Goal: Task Accomplishment & Management: Use online tool/utility

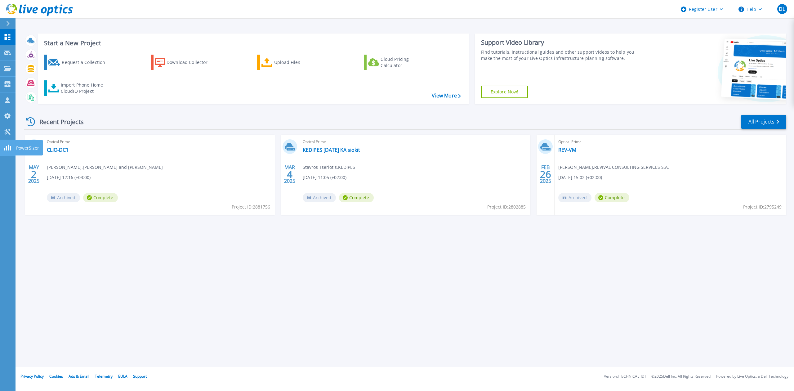
click at [4, 145] on icon at bounding box center [7, 147] width 7 height 6
click at [384, 239] on div "Start a New Project Request a Collection Download Collector Upload Files Cloud …" at bounding box center [404, 183] width 778 height 367
click at [124, 262] on div "Start a New Project Request a Collection Download Collector Upload Files Cloud …" at bounding box center [404, 183] width 778 height 367
click at [162, 237] on div "Start a New Project Request a Collection Download Collector Upload Files Cloud …" at bounding box center [404, 183] width 778 height 367
click at [198, 269] on div "Start a New Project Request a Collection Download Collector Upload Files Cloud …" at bounding box center [404, 183] width 778 height 367
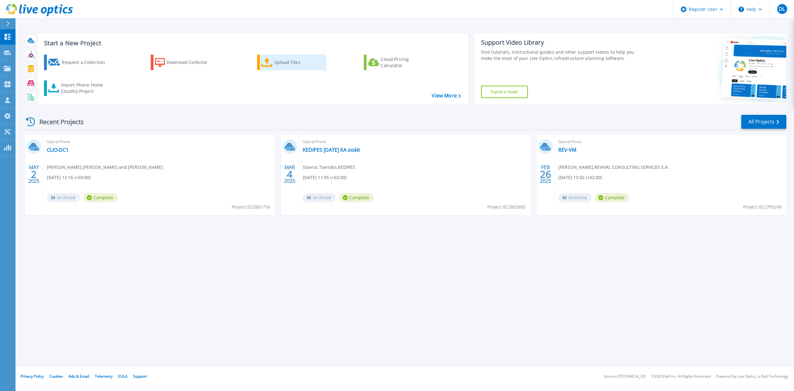
click at [272, 64] on link "Upload Files" at bounding box center [291, 62] width 69 height 15
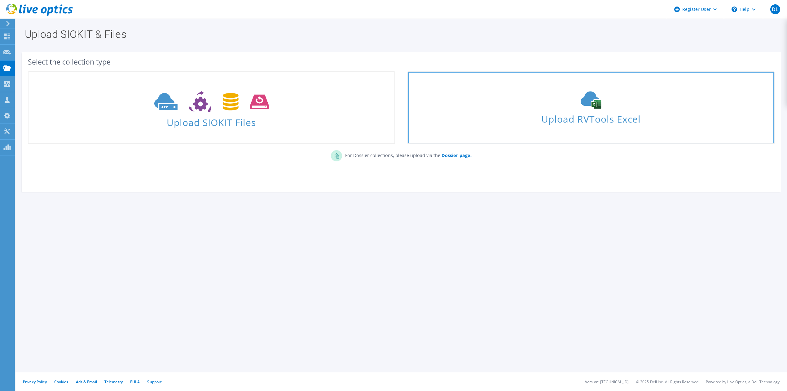
click at [615, 108] on div "Upload RVTools Excel" at bounding box center [591, 107] width 366 height 33
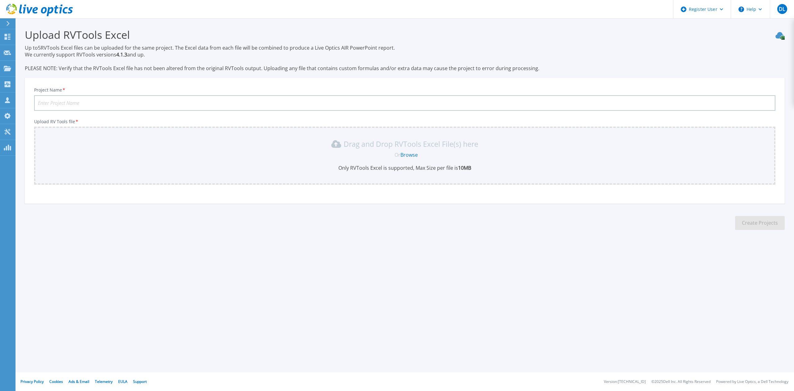
click at [378, 154] on div "Or Browse" at bounding box center [405, 154] width 731 height 7
click at [409, 154] on link "Browse" at bounding box center [408, 154] width 17 height 7
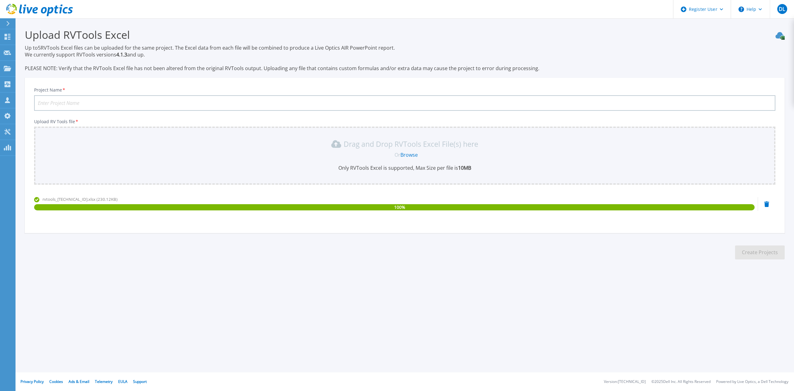
click at [409, 204] on div "100 %" at bounding box center [394, 207] width 720 height 6
click at [409, 208] on div "100 %" at bounding box center [394, 207] width 720 height 6
click at [405, 224] on div "Project Name * Upload RV Tools file * Drag and Drop RVTools Excel File(s) here …" at bounding box center [404, 157] width 759 height 151
click at [417, 249] on section "Upload RVTools Excel Up to 5 RVTools Excel files can be uploaded for the same p…" at bounding box center [404, 145] width 778 height 255
click at [194, 103] on input "Project Name *" at bounding box center [404, 102] width 741 height 15
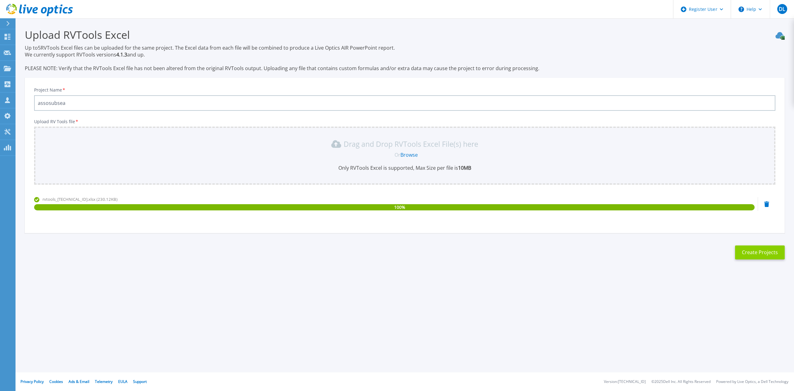
type input "assosubsea"
click at [774, 254] on button "Create Projects" at bounding box center [760, 252] width 50 height 14
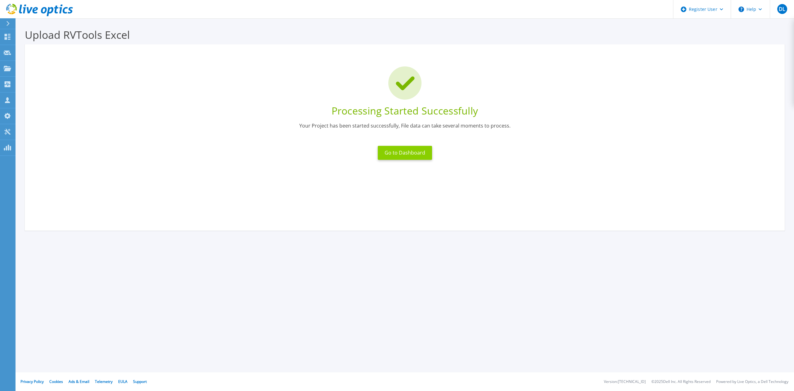
click at [422, 152] on button "Go to Dashboard" at bounding box center [405, 153] width 54 height 14
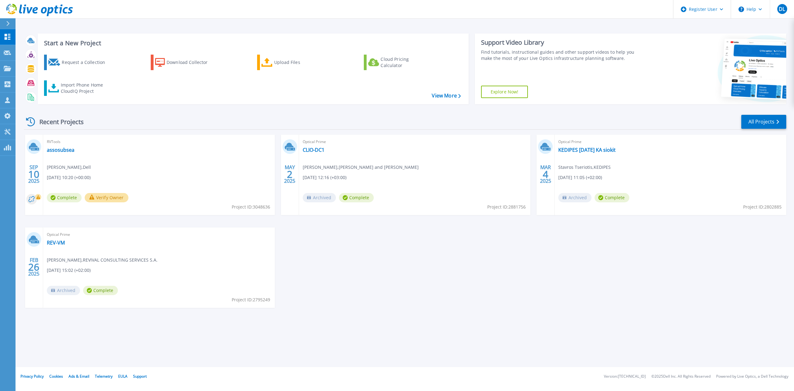
click at [126, 158] on div "RVTools assosubsea [PERSON_NAME] , Dell [DATE] 10:20 (+00:00) Complete Verify O…" at bounding box center [159, 175] width 232 height 80
click at [60, 149] on link "assosubsea" at bounding box center [61, 150] width 28 height 6
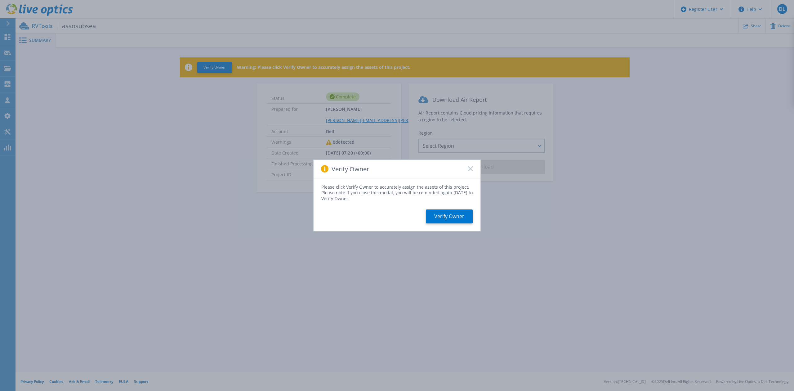
click at [471, 169] on rect at bounding box center [469, 168] width 5 height 5
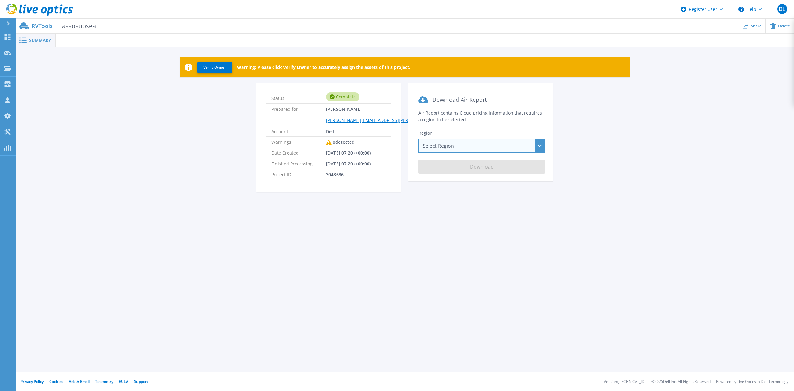
click at [464, 142] on div "Select Region Asia Pacific (Hong Kong) Asia Pacific (Mumbai) Asia Pacific (Seou…" at bounding box center [481, 146] width 126 height 14
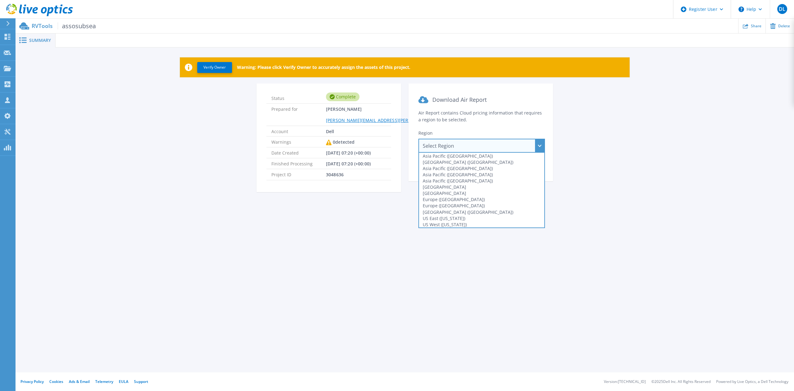
click at [464, 142] on div "Select Region Asia Pacific (Hong Kong) Asia Pacific (Mumbai) Asia Pacific (Seou…" at bounding box center [481, 146] width 126 height 14
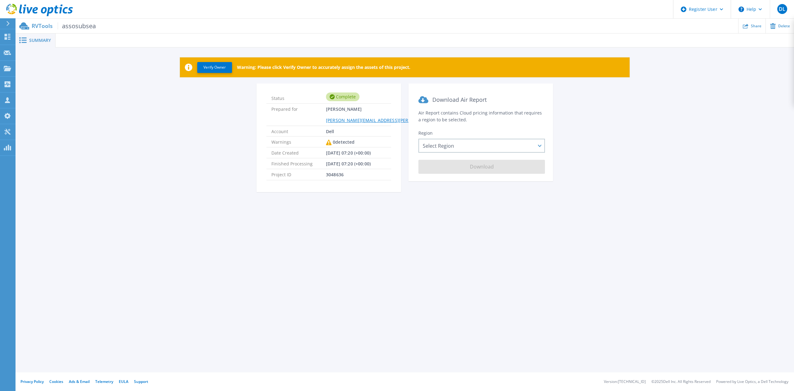
click at [345, 227] on div "Summary Verify Owner Warning: Please click Verify Owner to accurately assign th…" at bounding box center [404, 186] width 778 height 372
click at [325, 203] on div "Verify Owner Warning: Please click Verify Owner to accurately assign the assets…" at bounding box center [404, 127] width 778 height 161
click at [458, 149] on div "Select Region Asia Pacific (Hong Kong) Asia Pacific (Mumbai) Asia Pacific (Seou…" at bounding box center [481, 146] width 126 height 14
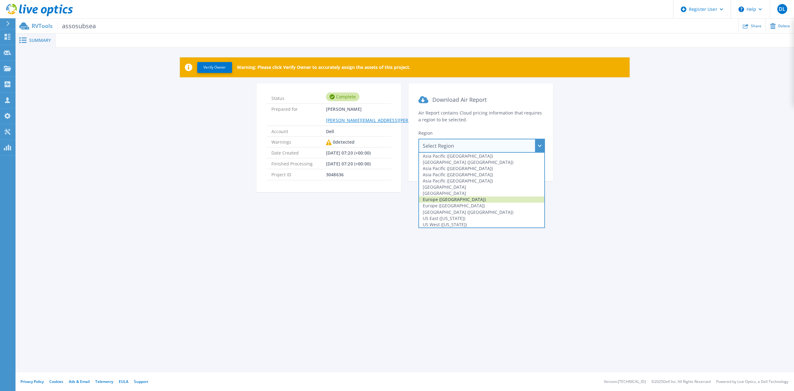
click at [458, 198] on div "Europe (Frankfurt)" at bounding box center [481, 199] width 125 height 6
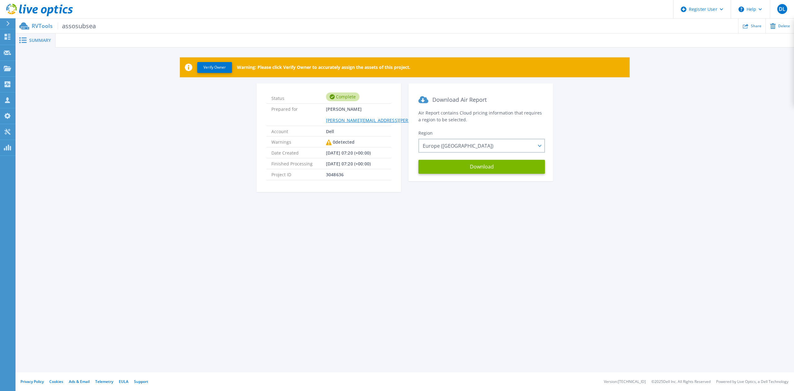
click at [414, 225] on div "Summary Verify Owner Warning: Please click Verify Owner to accurately assign th…" at bounding box center [404, 186] width 778 height 372
click at [492, 221] on div "Summary Verify Owner Warning: Please click Verify Owner to accurately assign th…" at bounding box center [404, 186] width 778 height 372
click at [19, 42] on p "Dashboard" at bounding box center [27, 37] width 23 height 16
